Goal: Information Seeking & Learning: Learn about a topic

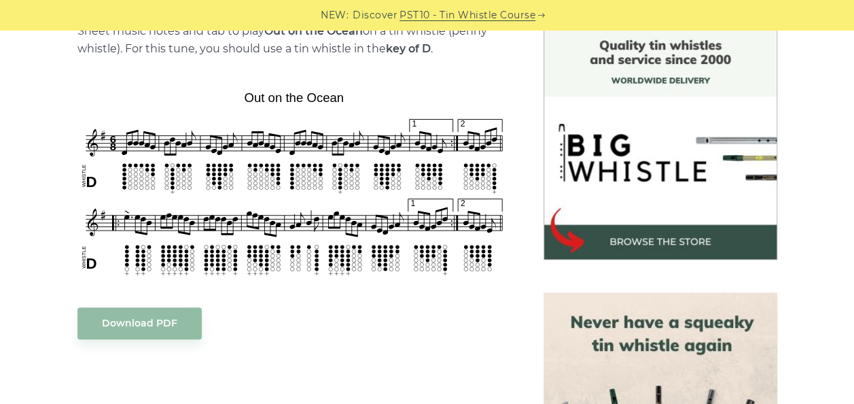
scroll to position [326, 0]
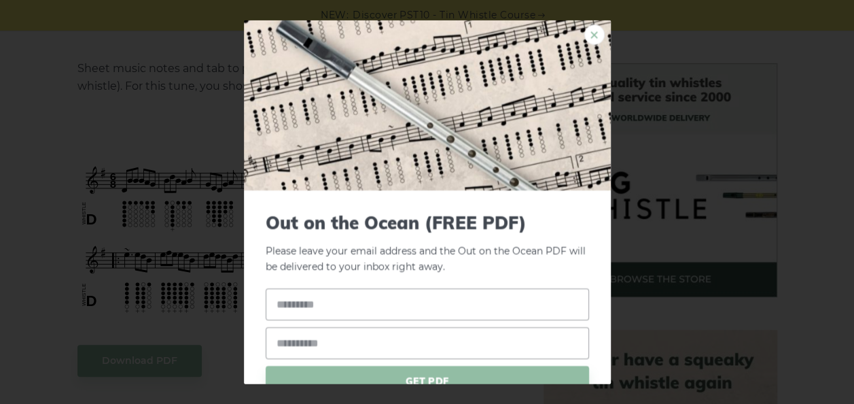
click at [584, 37] on link "×" at bounding box center [594, 34] width 20 height 20
drag, startPoint x: 239, startPoint y: 132, endPoint x: 260, endPoint y: 169, distance: 43.2
click at [584, 39] on link "×" at bounding box center [594, 34] width 20 height 20
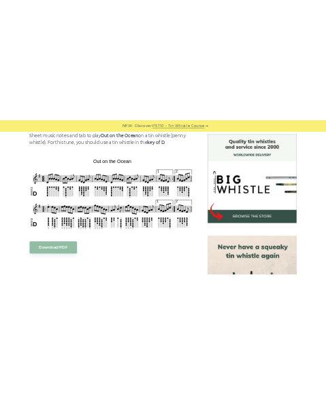
scroll to position [389, 0]
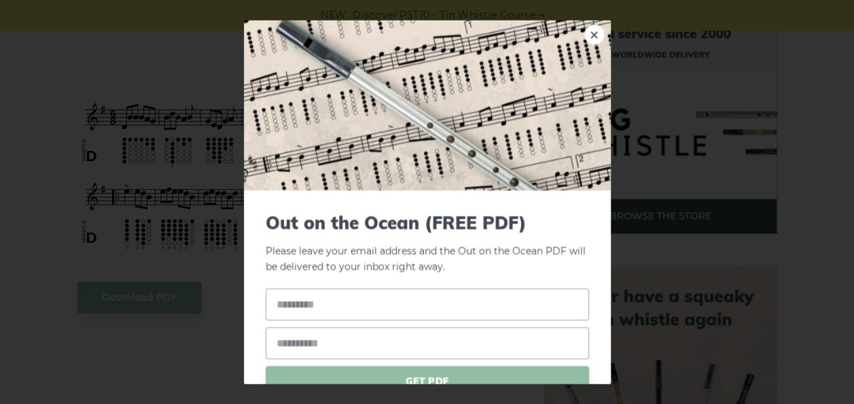
click at [584, 37] on link "×" at bounding box center [594, 34] width 20 height 20
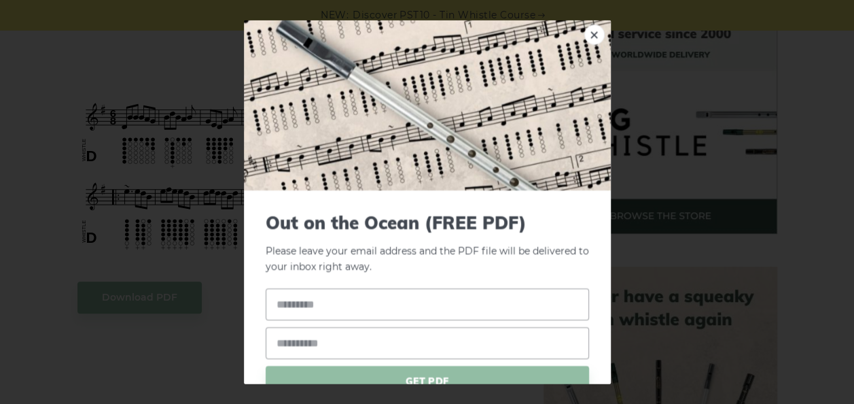
click at [121, 276] on div "× Out on the Ocean (FREE PDF) Please leave your email address and the PDF file …" at bounding box center [427, 202] width 854 height 404
click at [763, 49] on div "× Out on the Ocean (FREE PDF) Please leave your email address and the PDF file …" at bounding box center [427, 202] width 854 height 404
click at [584, 34] on link "×" at bounding box center [594, 34] width 20 height 20
click at [584, 35] on link "×" at bounding box center [594, 34] width 20 height 20
click at [589, 34] on link "×" at bounding box center [594, 34] width 20 height 20
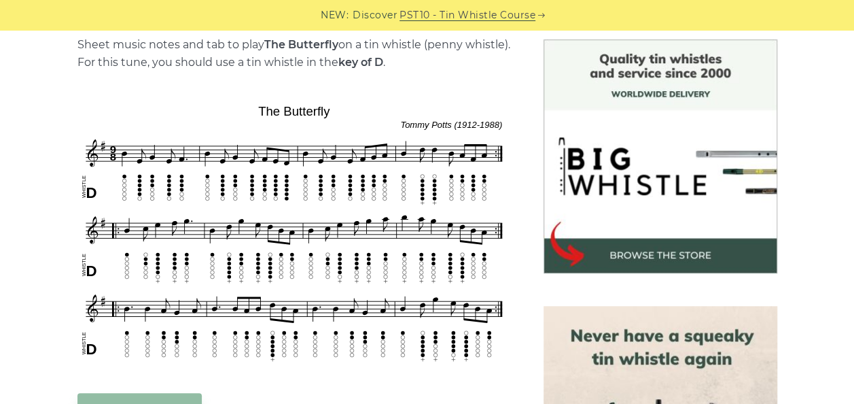
scroll to position [353, 0]
